Goal: Check status: Check status

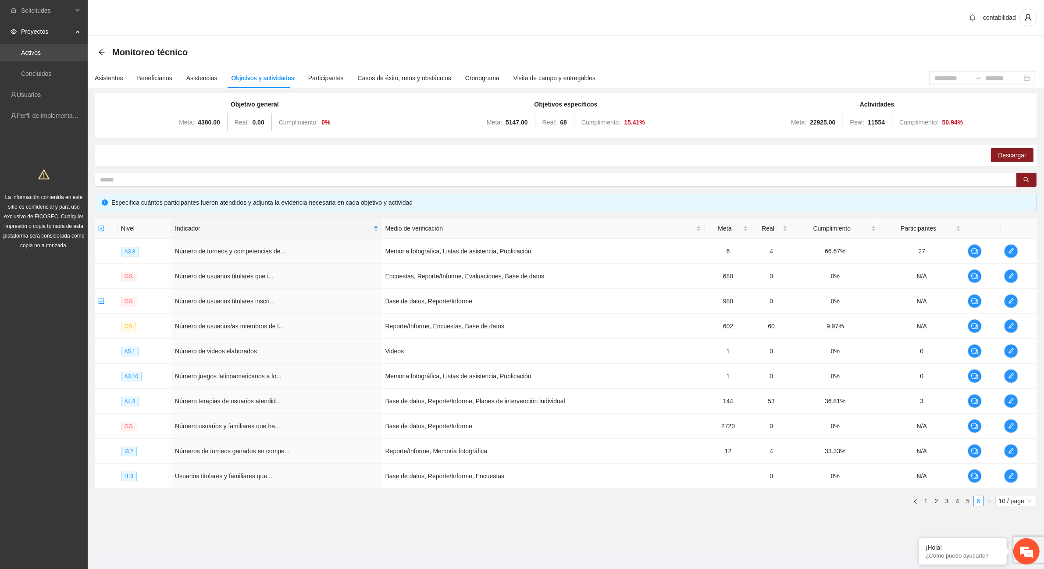
click at [41, 55] on link "Activos" at bounding box center [31, 52] width 20 height 7
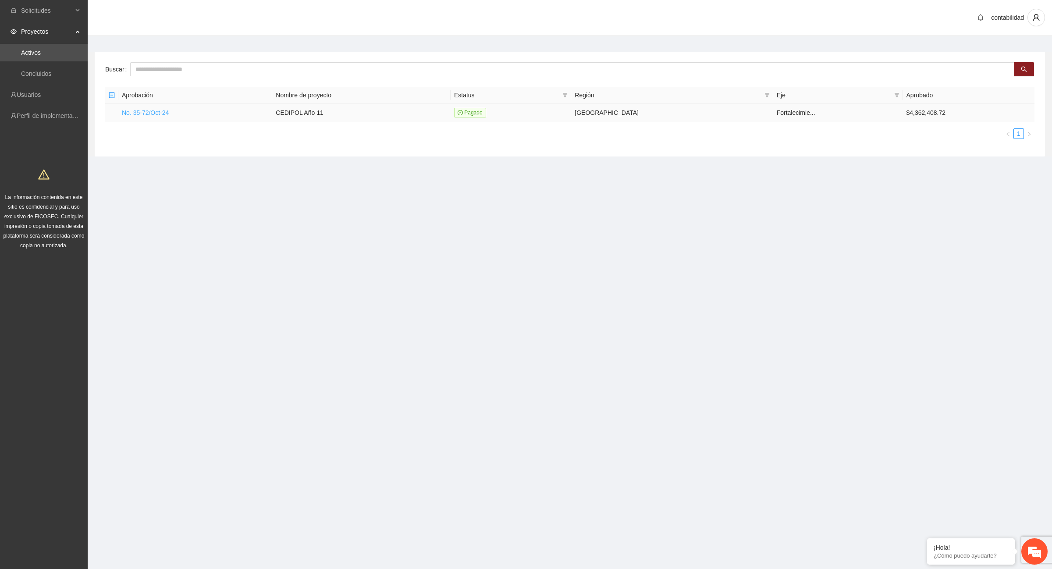
click at [137, 112] on link "No. 35-72/Oct-24" at bounding box center [145, 112] width 47 height 7
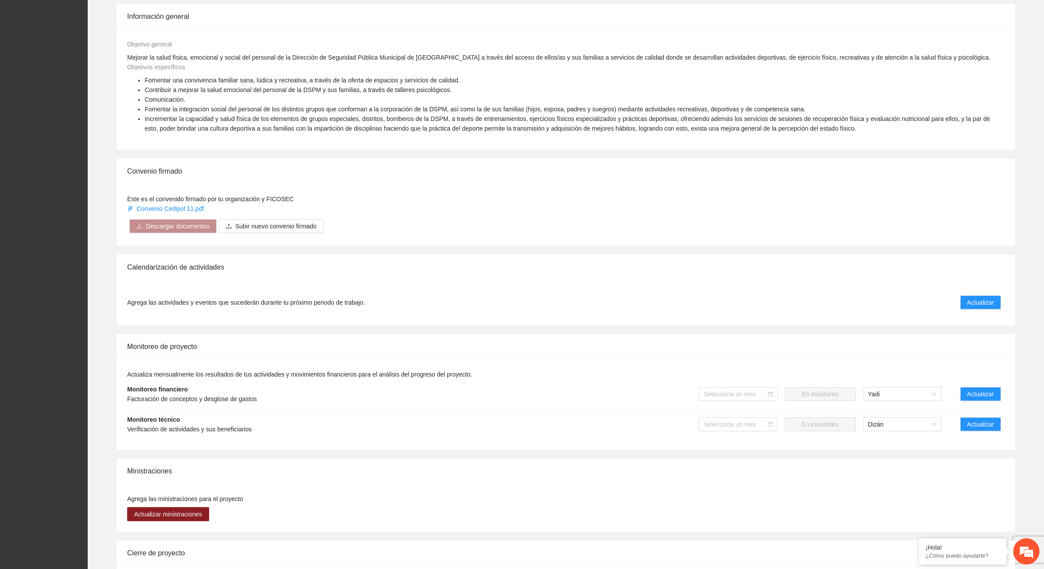
scroll to position [329, 0]
click at [975, 424] on span "Actualizar" at bounding box center [980, 423] width 27 height 10
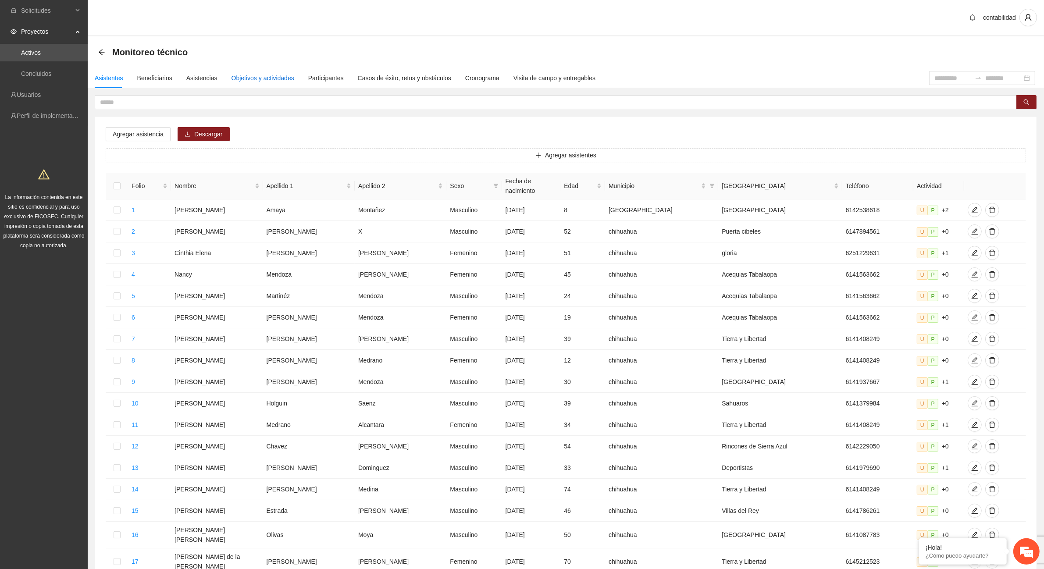
click at [266, 79] on div "Objetivos y actividades" at bounding box center [262, 78] width 63 height 10
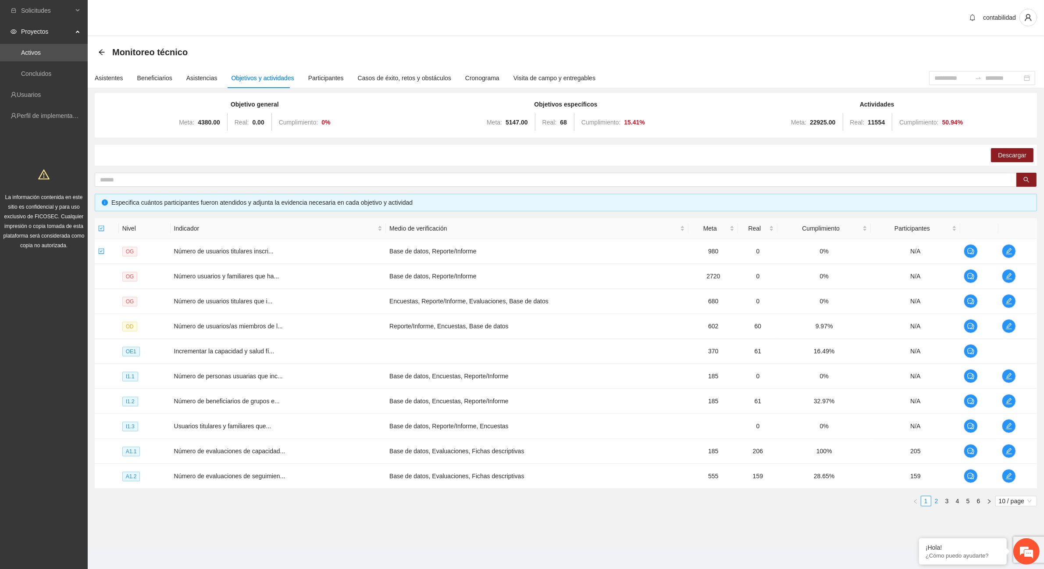
click at [935, 501] on link "2" at bounding box center [936, 501] width 10 height 10
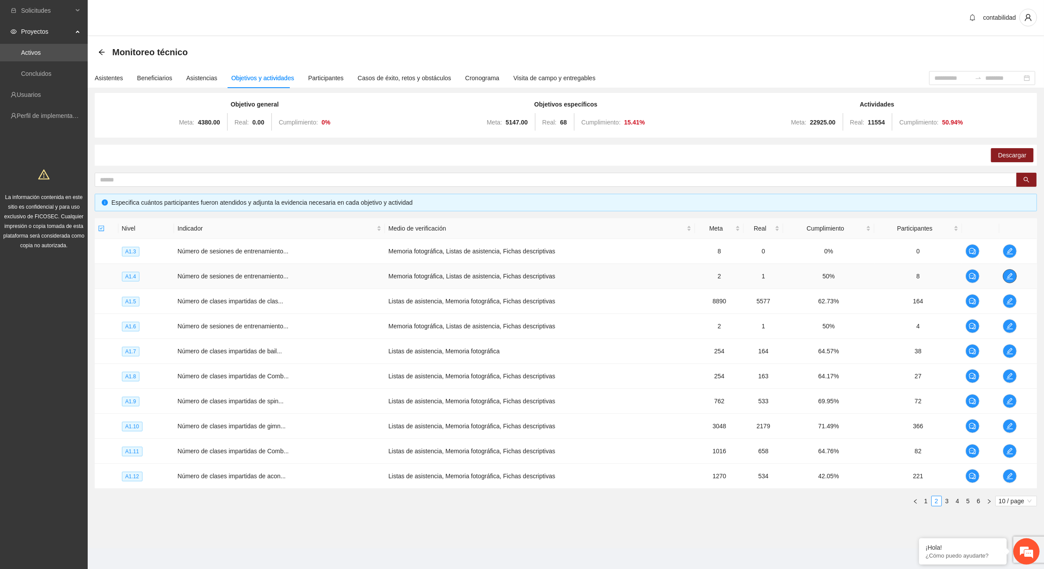
click at [1010, 273] on icon "edit" at bounding box center [1009, 276] width 7 height 7
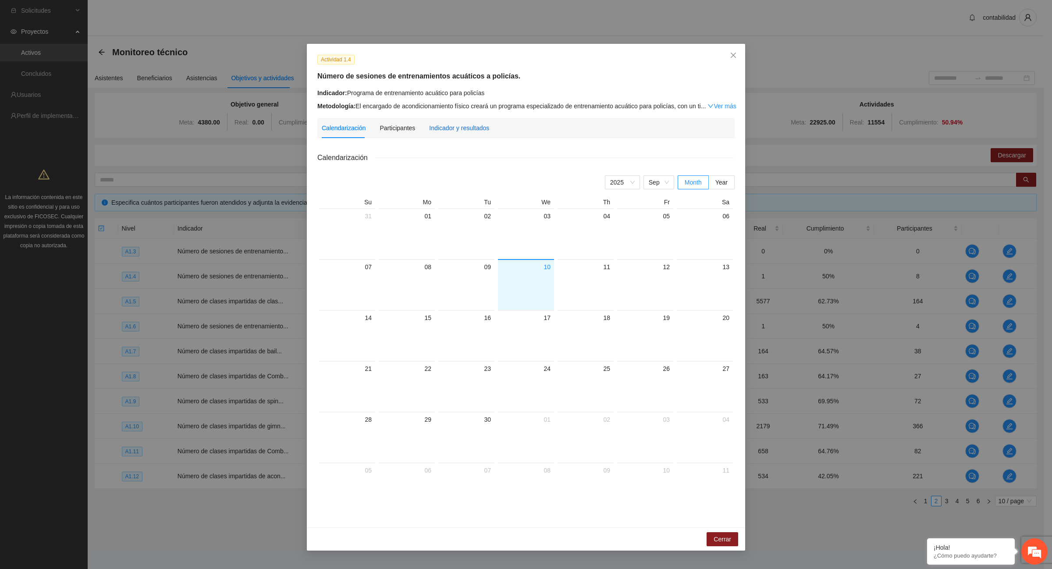
click at [454, 123] on div "Indicador y resultados" at bounding box center [459, 128] width 60 height 10
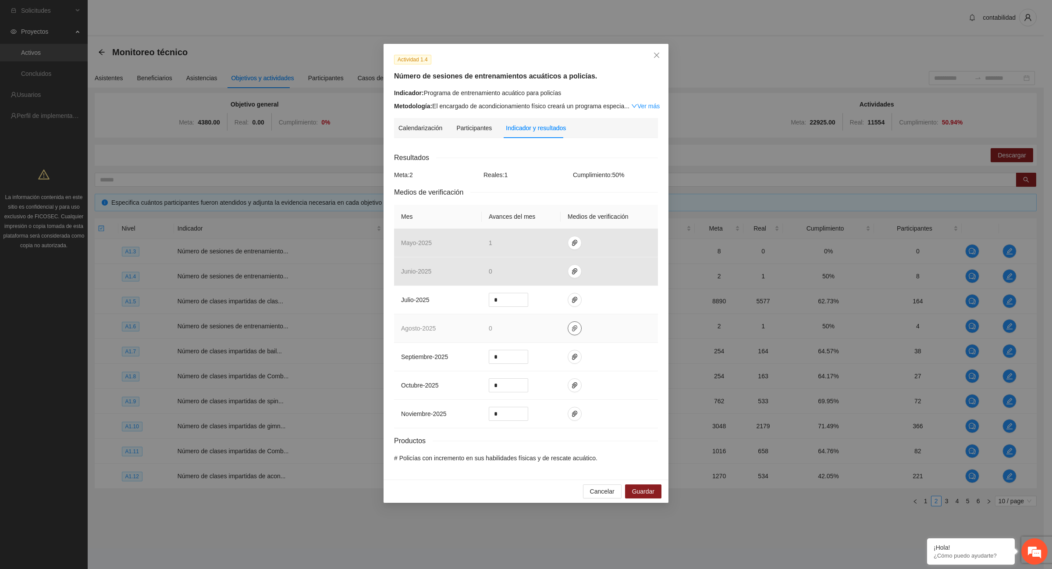
click at [575, 331] on icon "paper-clip" at bounding box center [574, 328] width 7 height 7
click at [657, 56] on icon "close" at bounding box center [656, 55] width 5 height 5
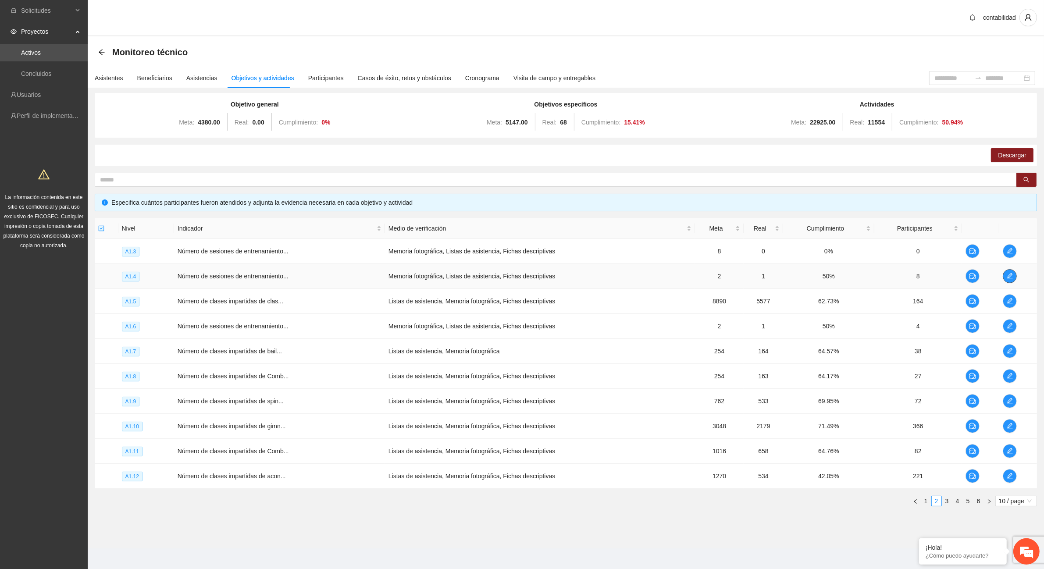
click at [1009, 277] on icon "edit" at bounding box center [1009, 276] width 7 height 7
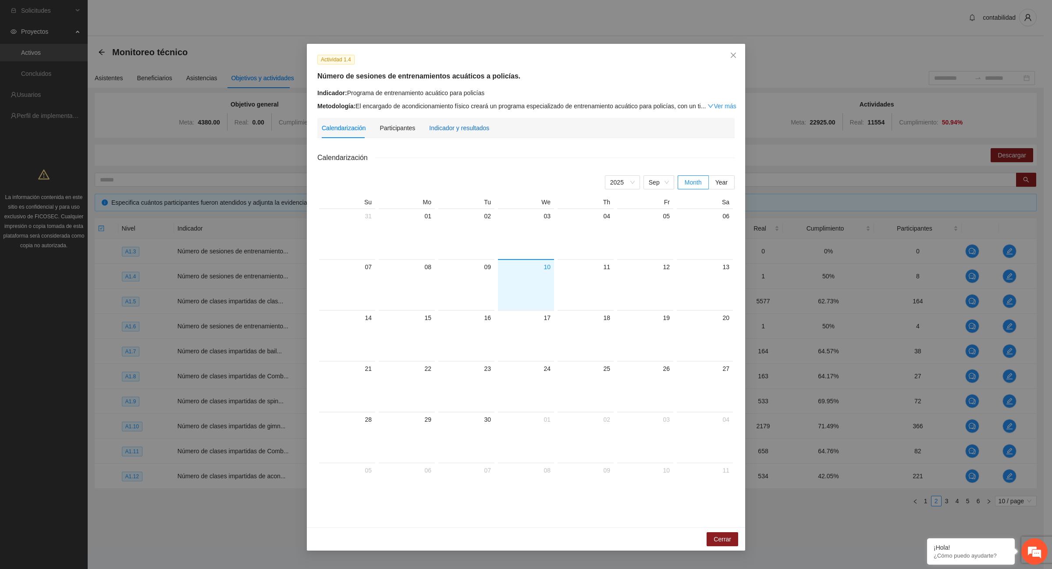
click at [476, 124] on div "Indicador y resultados" at bounding box center [459, 128] width 60 height 10
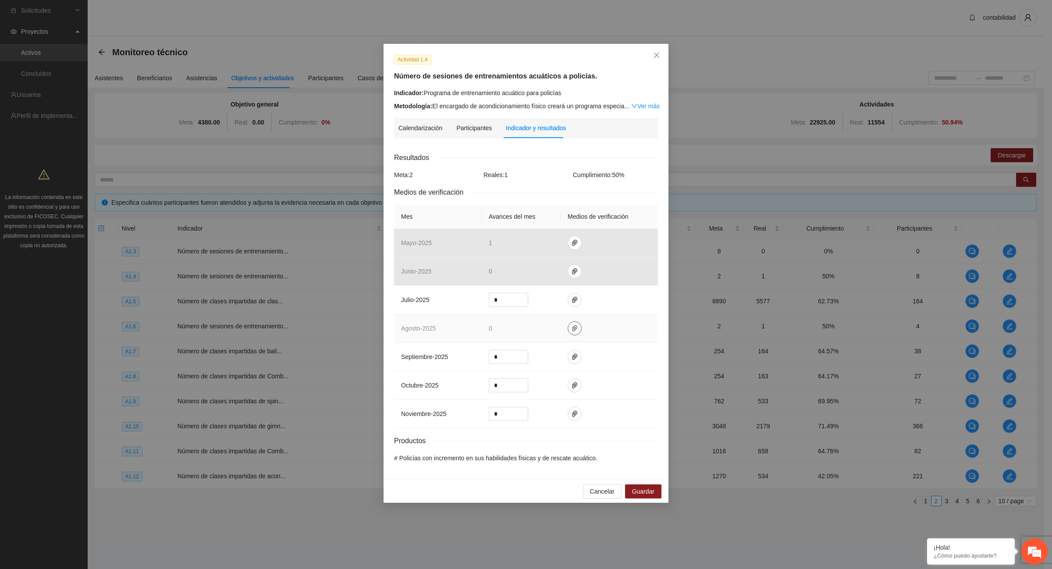
click at [572, 331] on icon "paper-clip" at bounding box center [574, 328] width 5 height 6
click at [657, 57] on icon "close" at bounding box center [656, 55] width 7 height 7
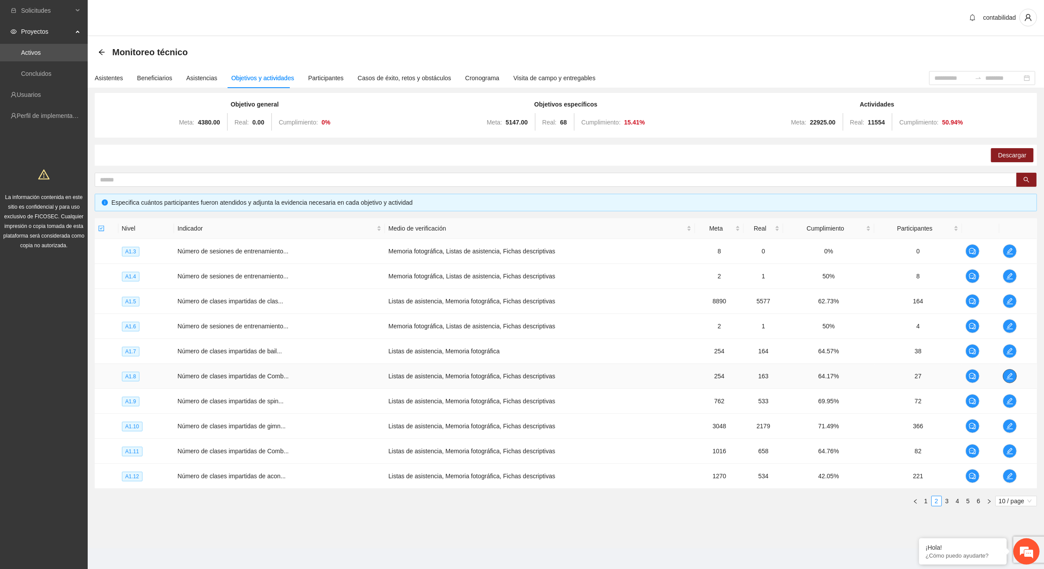
click at [1008, 377] on icon "edit" at bounding box center [1009, 376] width 7 height 7
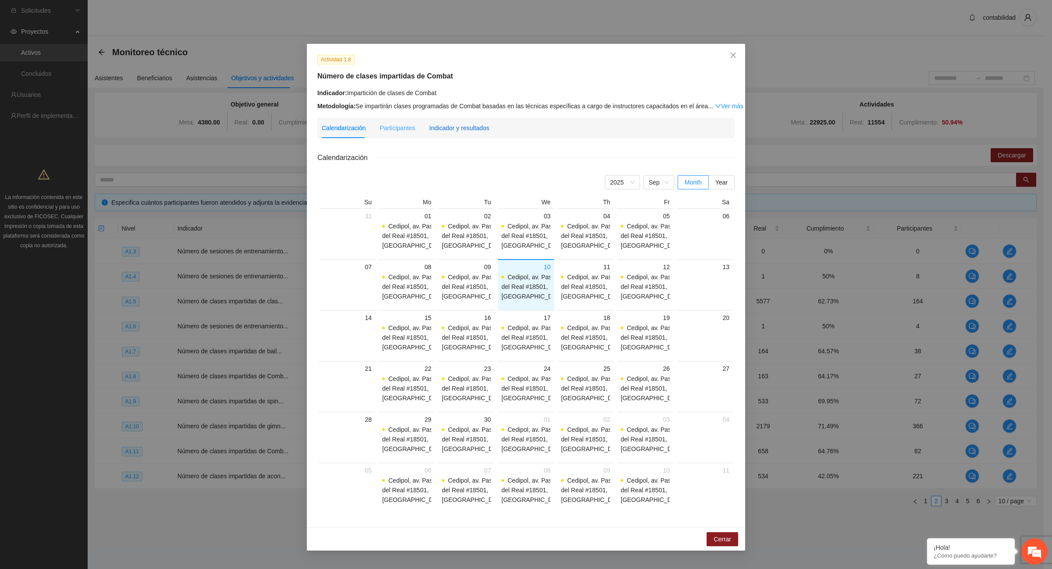
click at [458, 129] on div "Indicador y resultados" at bounding box center [459, 128] width 60 height 10
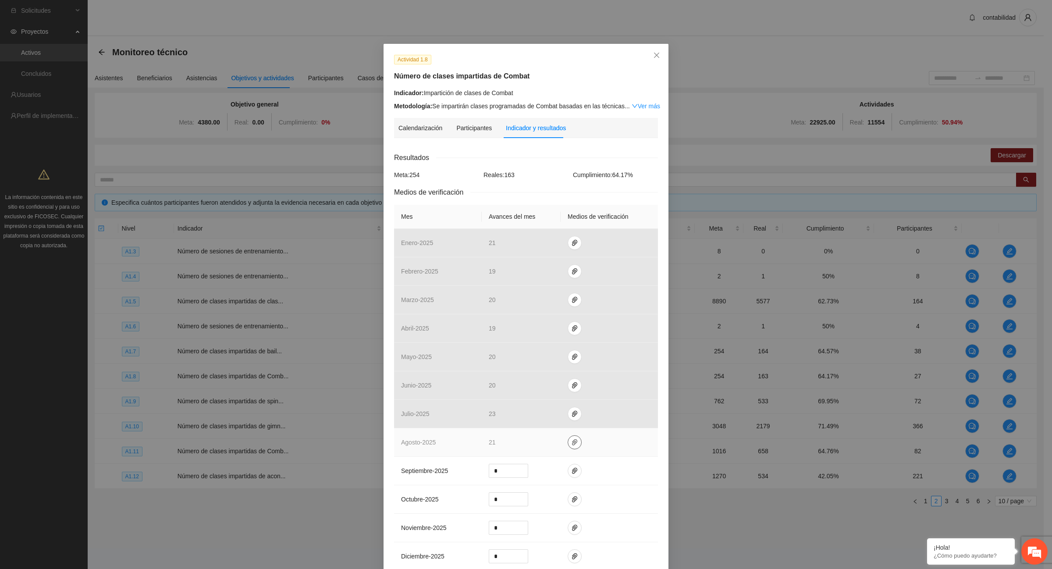
click at [572, 442] on icon "paper-clip" at bounding box center [574, 442] width 5 height 6
click at [537, 417] on link "8 Agosto 2025.zip" at bounding box center [571, 417] width 125 height 10
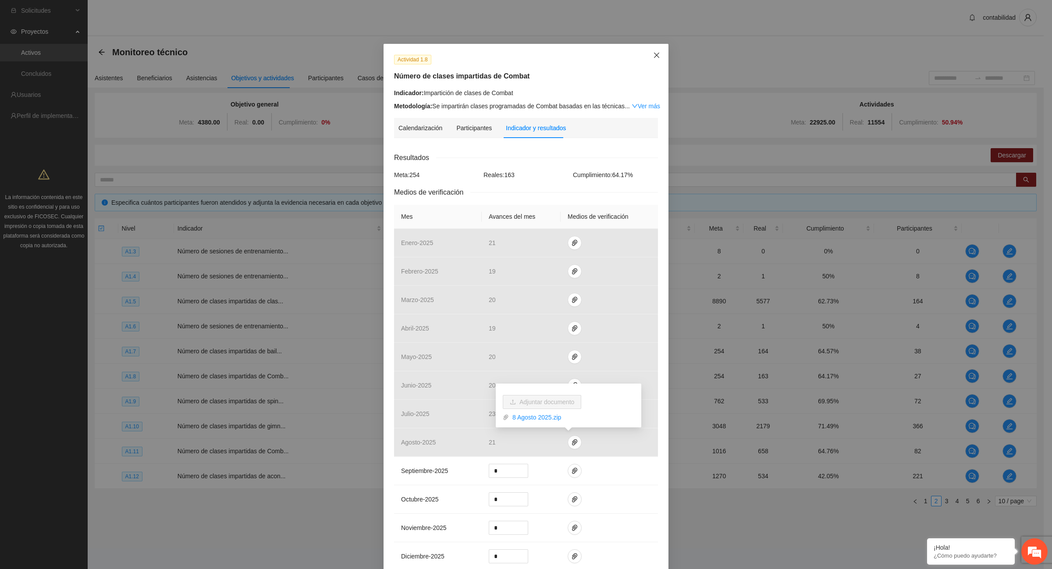
click at [653, 57] on icon "close" at bounding box center [656, 55] width 7 height 7
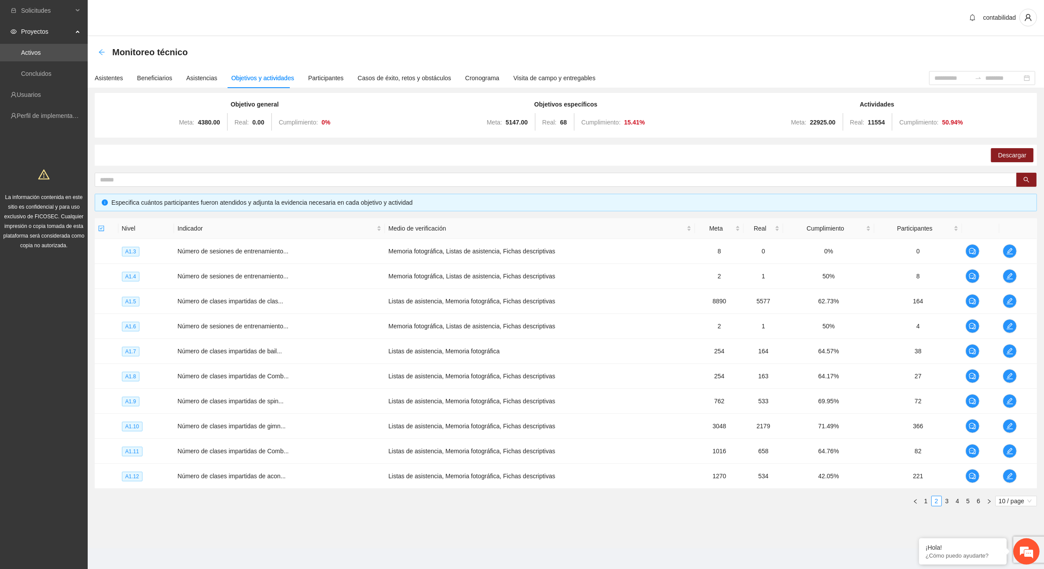
click at [101, 49] on icon "arrow-left" at bounding box center [101, 52] width 7 height 7
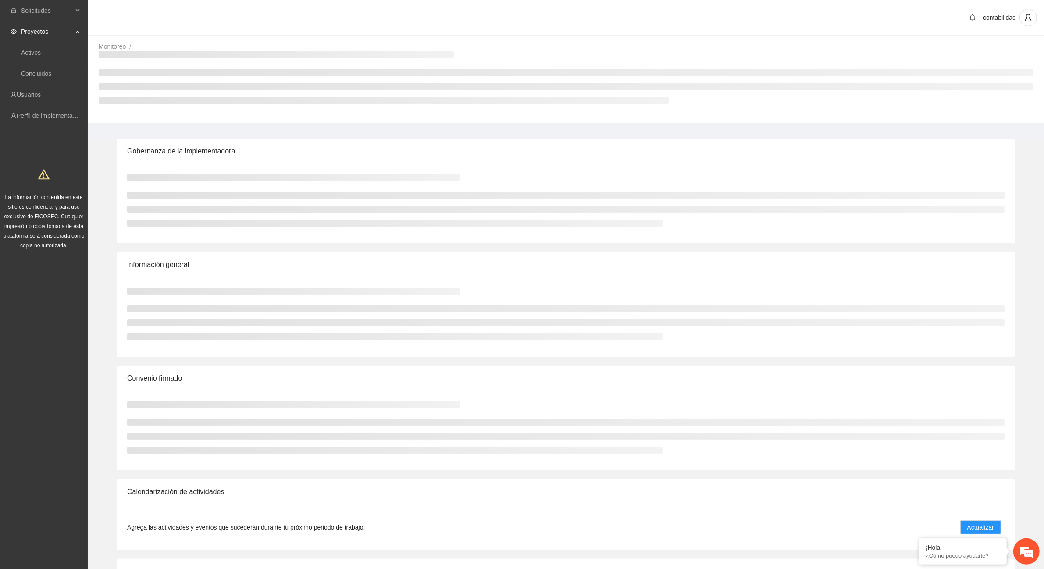
click at [101, 49] on link "Monitoreo" at bounding box center [112, 46] width 27 height 7
